Goal: Information Seeking & Learning: Learn about a topic

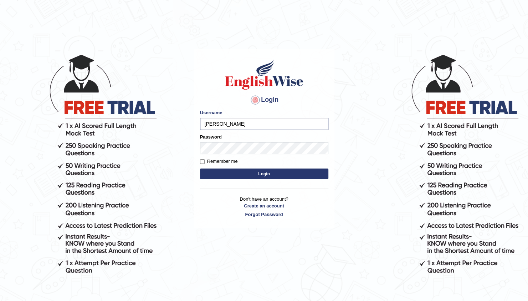
click at [200, 168] on button "Login" at bounding box center [264, 173] width 128 height 11
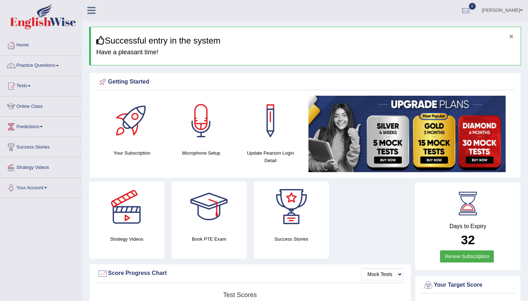
click at [511, 35] on button "×" at bounding box center [511, 35] width 4 height 7
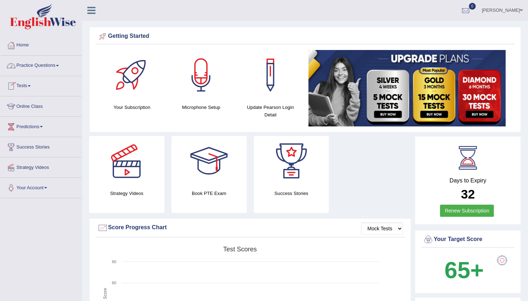
click at [45, 67] on link "Practice Questions" at bounding box center [40, 65] width 81 height 18
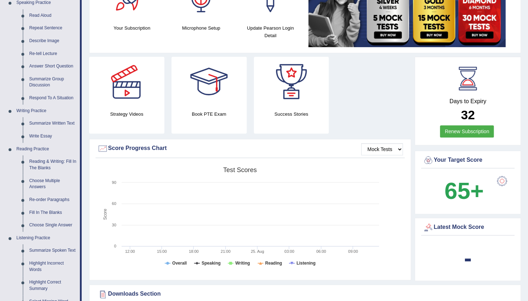
scroll to position [86, 0]
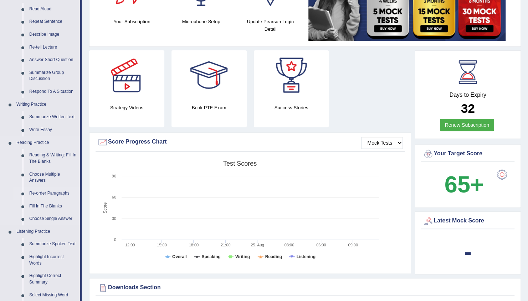
click at [48, 189] on link "Re-order Paragraphs" at bounding box center [53, 193] width 54 height 13
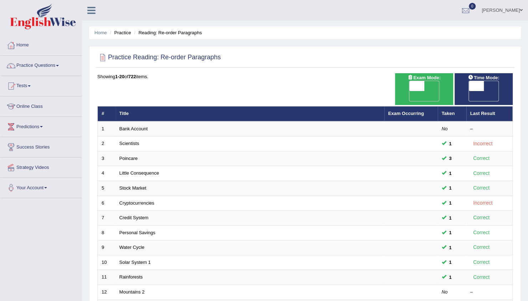
click at [444, 88] on div "ON OFF" at bounding box center [424, 91] width 51 height 21
click at [410, 91] on span "OFF" at bounding box center [402, 96] width 15 height 10
checkbox input "true"
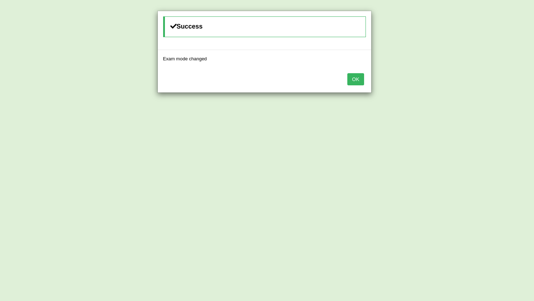
click at [354, 78] on button "OK" at bounding box center [355, 79] width 16 height 12
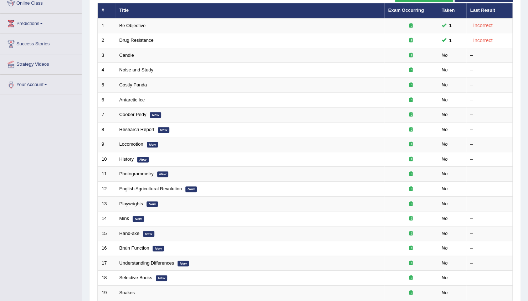
scroll to position [106, 0]
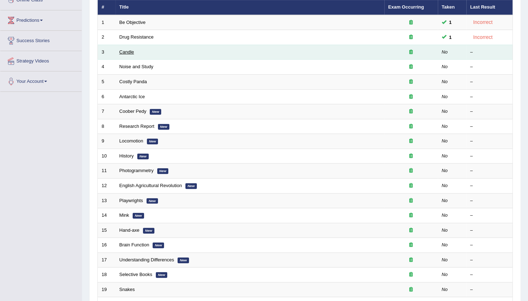
click at [124, 49] on link "Candle" at bounding box center [126, 51] width 15 height 5
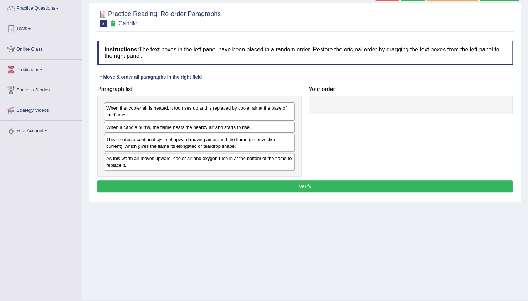
scroll to position [71, 0]
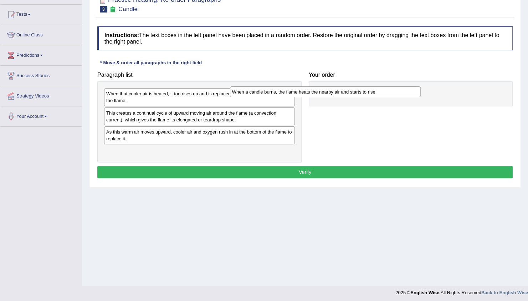
drag, startPoint x: 247, startPoint y: 110, endPoint x: 376, endPoint y: 89, distance: 130.4
click at [376, 89] on div "When a candle burns, the flame heats the nearby air and starts to rise." at bounding box center [325, 91] width 191 height 11
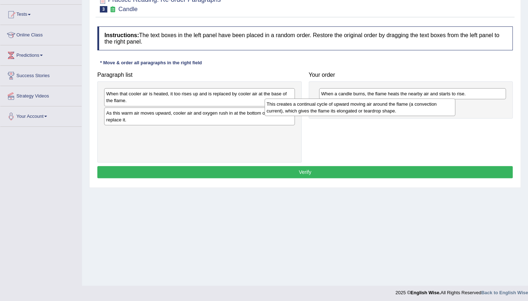
drag, startPoint x: 183, startPoint y: 116, endPoint x: 343, endPoint y: 108, distance: 160.0
click at [343, 108] on div "This creates a continual cycle of upward moving air around the flame (a convect…" at bounding box center [360, 107] width 191 height 18
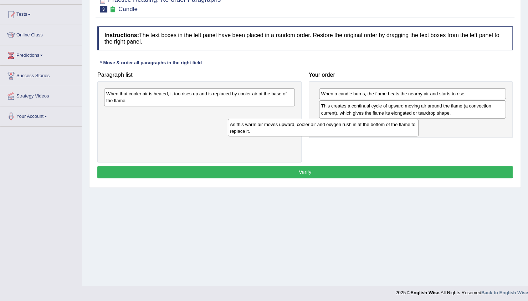
drag, startPoint x: 242, startPoint y: 114, endPoint x: 366, endPoint y: 126, distance: 124.3
click at [366, 126] on div "As this warm air moves upward, cooler air and oxygen rush in at the bottom of t…" at bounding box center [323, 128] width 191 height 18
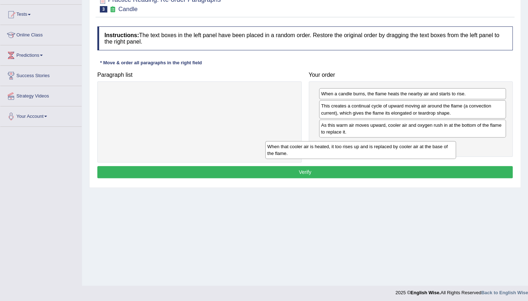
drag, startPoint x: 243, startPoint y: 93, endPoint x: 404, endPoint y: 146, distance: 169.6
click at [404, 146] on div "When that cooler air is heated, it too rises up and is replaced by cooler air a…" at bounding box center [360, 150] width 191 height 18
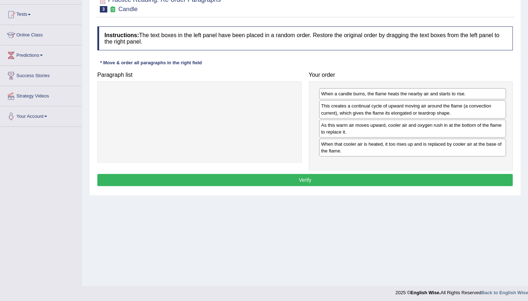
click at [362, 182] on button "Verify" at bounding box center [304, 180] width 415 height 12
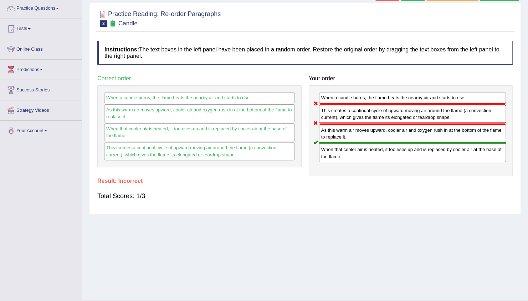
scroll to position [43, 0]
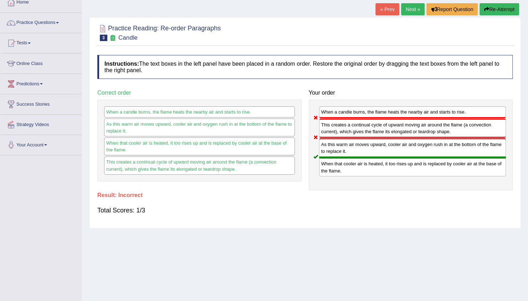
click at [416, 4] on link "Next »" at bounding box center [413, 9] width 24 height 12
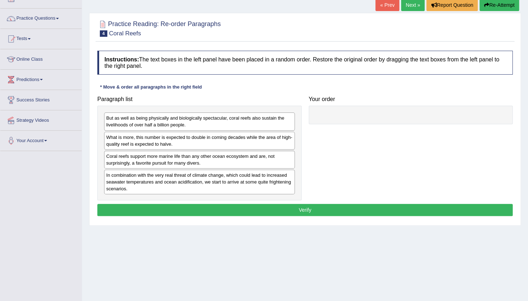
scroll to position [57, 0]
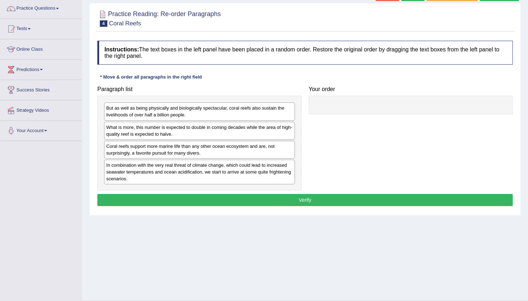
click at [347, 110] on div at bounding box center [411, 105] width 204 height 19
